Goal: Find specific page/section: Find specific page/section

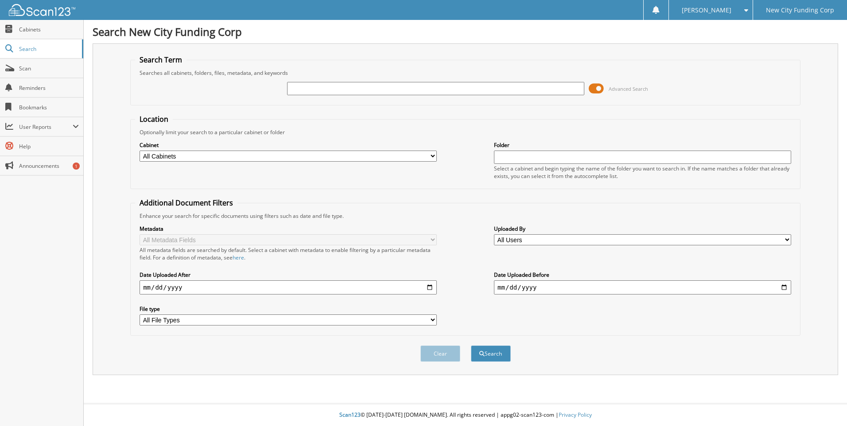
click at [305, 87] on input "text" at bounding box center [435, 88] width 297 height 13
type input "kirsten dixon"
click at [471, 346] on button "Search" at bounding box center [491, 354] width 40 height 16
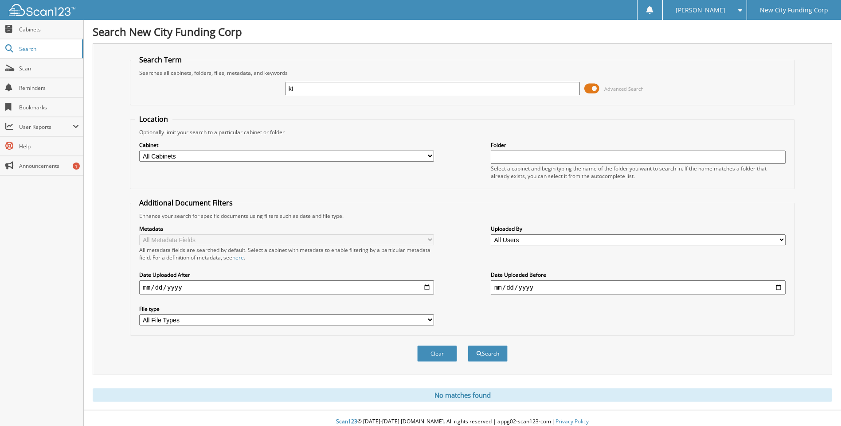
type input "k"
type input "360938"
click at [468, 346] on button "Search" at bounding box center [488, 354] width 40 height 16
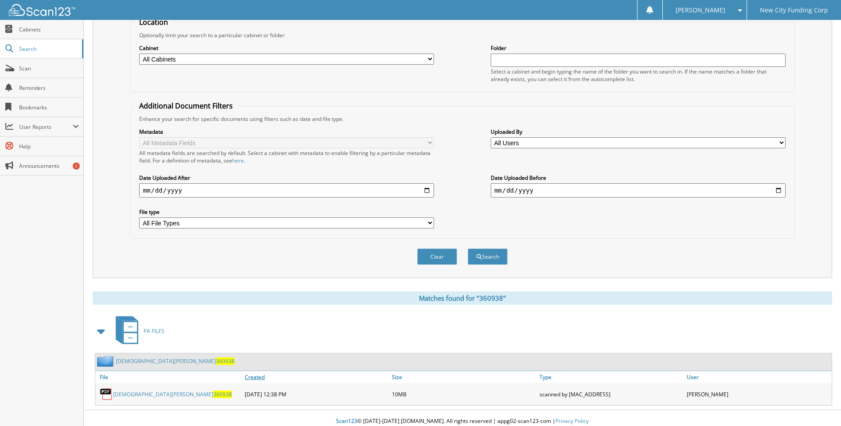
scroll to position [104, 0]
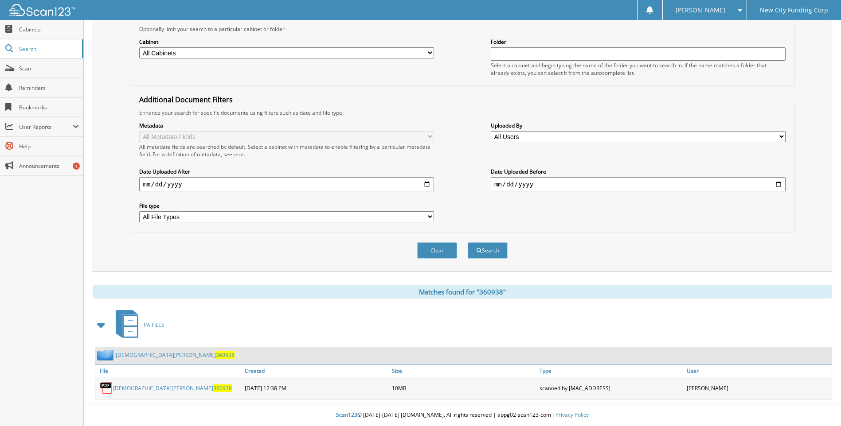
click at [149, 390] on link "KRISTEN DIXON 360938" at bounding box center [172, 389] width 119 height 8
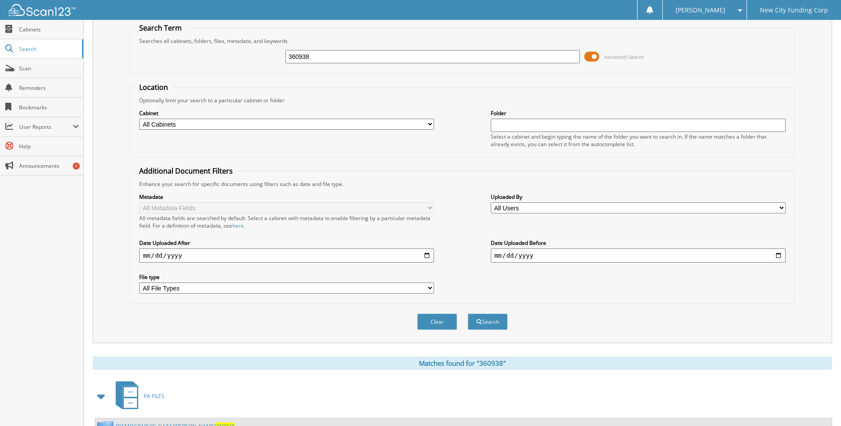
scroll to position [0, 0]
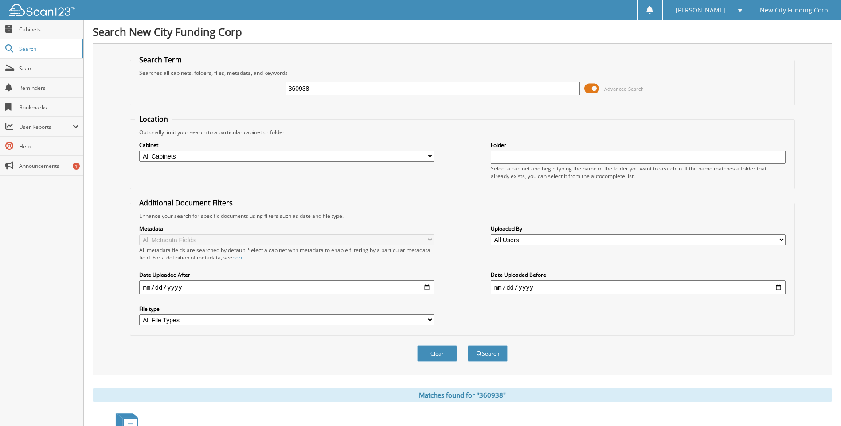
click at [330, 88] on input "360938" at bounding box center [432, 88] width 295 height 13
type input "379528"
click at [468, 346] on button "Search" at bounding box center [488, 354] width 40 height 16
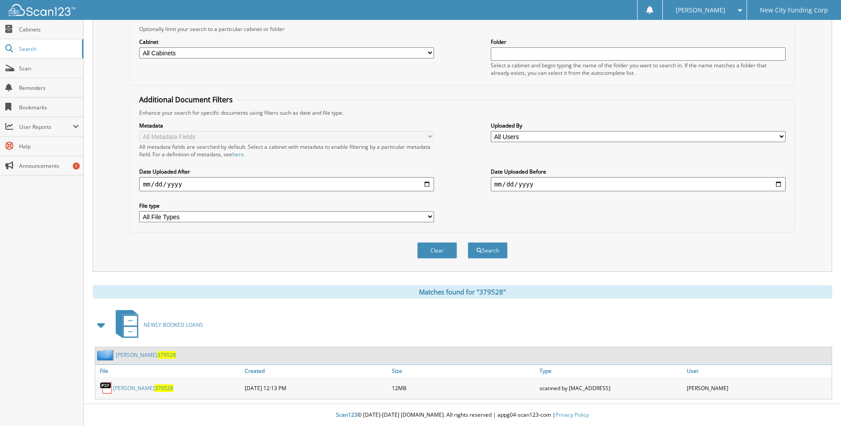
click at [155, 387] on span "379528" at bounding box center [164, 389] width 19 height 8
